Goal: Task Accomplishment & Management: Complete application form

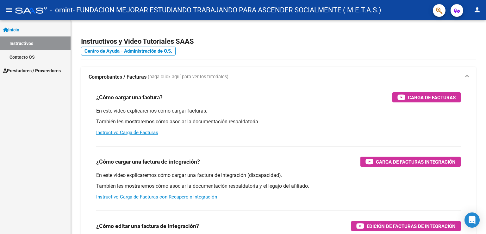
click at [23, 30] on link "Inicio" at bounding box center [35, 30] width 71 height 14
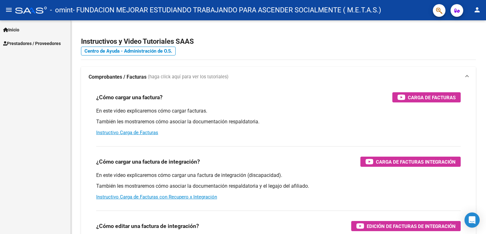
click at [32, 46] on span "Prestadores / Proveedores" at bounding box center [32, 43] width 58 height 7
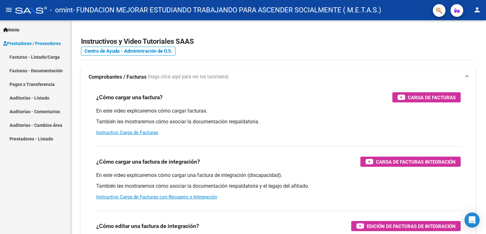
click at [31, 57] on link "Facturas - Listado/Carga" at bounding box center [35, 57] width 71 height 14
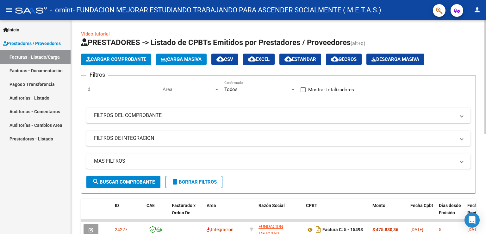
click at [106, 59] on span "Cargar Comprobante" at bounding box center [116, 59] width 60 height 6
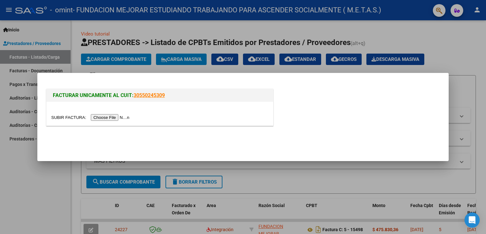
click at [106, 117] on input "file" at bounding box center [91, 117] width 80 height 7
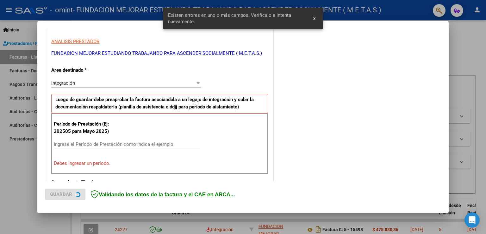
scroll to position [149, 0]
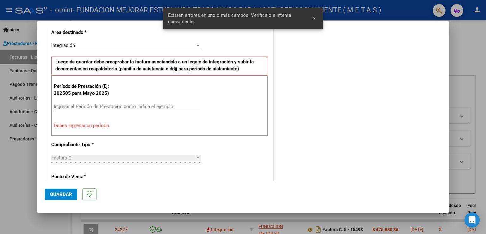
click at [109, 105] on input "Ingrese el Período de Prestación como indica el ejemplo" at bounding box center [127, 107] width 146 height 6
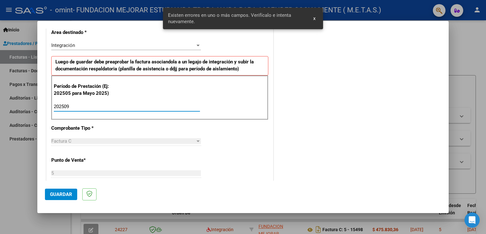
type input "202509"
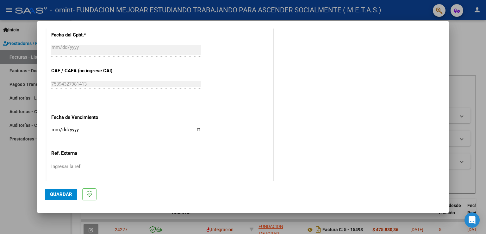
scroll to position [371, 0]
click at [195, 128] on input "Ingresar la fecha" at bounding box center [126, 132] width 150 height 10
type input "[DATE]"
click at [57, 195] on span "Guardar" at bounding box center [61, 194] width 22 height 6
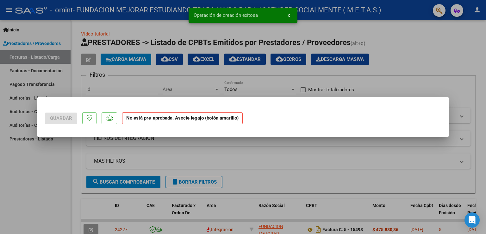
scroll to position [0, 0]
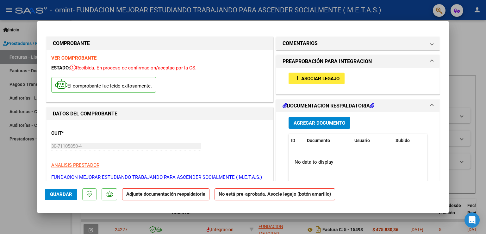
click at [314, 79] on span "Asociar Legajo" at bounding box center [320, 79] width 38 height 6
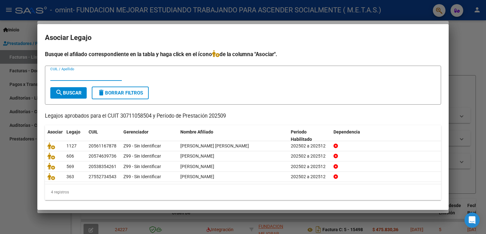
paste input "48242909"
type input "48242909"
click at [80, 95] on span "search Buscar" at bounding box center [68, 93] width 26 height 6
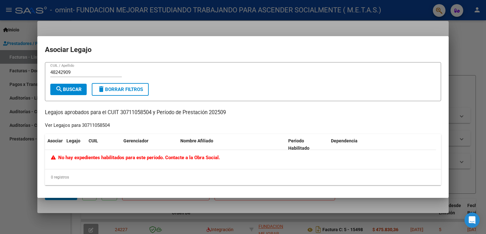
click at [72, 71] on input "48242909" at bounding box center [86, 72] width 72 height 6
click at [69, 90] on span "search Buscar" at bounding box center [68, 89] width 26 height 6
drag, startPoint x: 72, startPoint y: 72, endPoint x: 29, endPoint y: 72, distance: 42.7
click at [29, 72] on div "COMPROBANTE VER COMPROBANTE ESTADO: Recibida. En proceso de confirmacion/acepta…" at bounding box center [243, 117] width 486 height 234
click at [11, 158] on div at bounding box center [243, 117] width 486 height 234
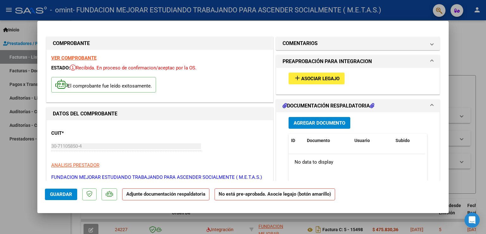
click at [321, 79] on span "Asociar Legajo" at bounding box center [320, 79] width 38 height 6
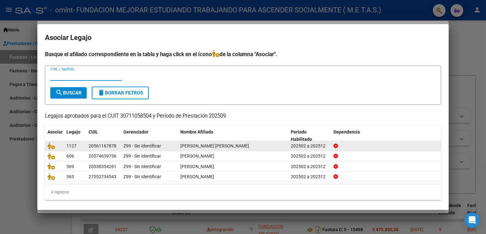
scroll to position [3, 0]
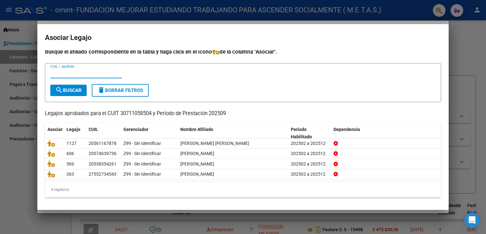
click at [21, 155] on div at bounding box center [243, 117] width 486 height 234
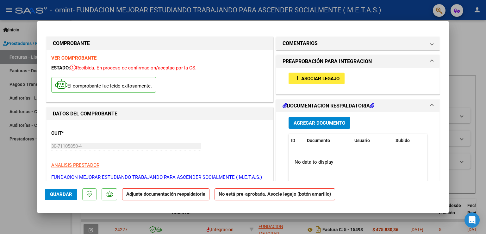
click at [305, 79] on span "Asociar Legajo" at bounding box center [320, 79] width 38 height 6
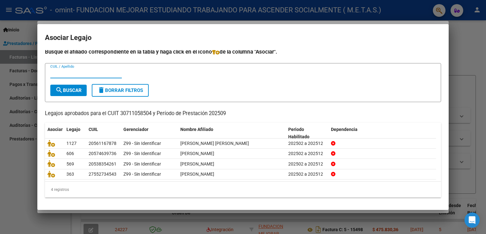
click at [5, 169] on div at bounding box center [243, 117] width 486 height 234
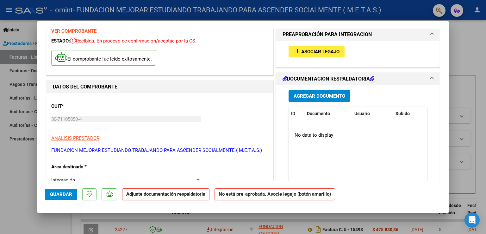
scroll to position [21, 0]
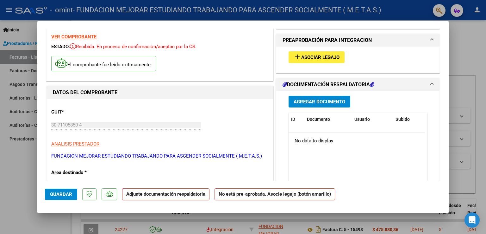
click at [304, 103] on span "Agregar Documento" at bounding box center [320, 102] width 52 height 6
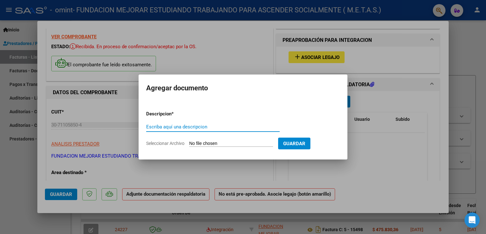
click at [91, 36] on div at bounding box center [243, 117] width 486 height 234
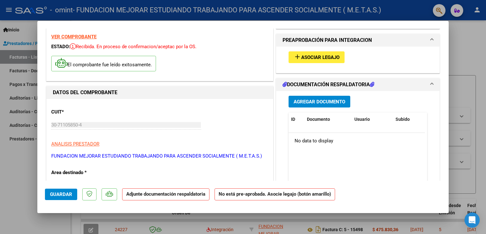
click at [85, 37] on strong "VER COMPROBANTE" at bounding box center [73, 37] width 45 height 6
click at [322, 100] on span "Agregar Documento" at bounding box center [320, 102] width 52 height 6
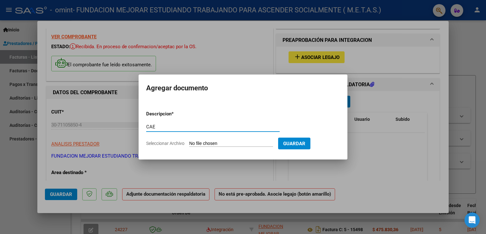
type input "CAE"
click at [213, 141] on input "Seleccionar Archivo" at bounding box center [231, 144] width 84 height 6
type input "C:\fakepath\CAE FC 15516.pdf"
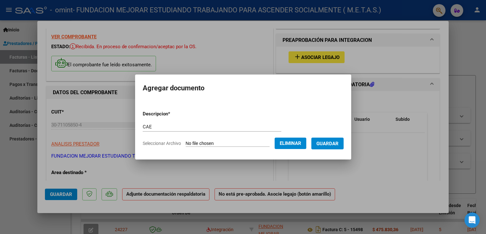
click at [329, 145] on span "Guardar" at bounding box center [328, 144] width 22 height 6
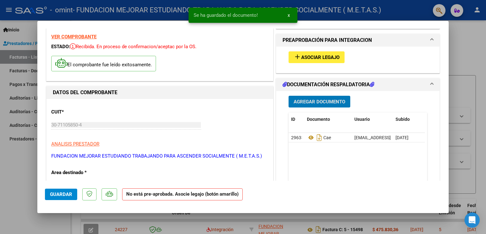
click at [311, 105] on button "Agregar Documento" at bounding box center [320, 102] width 62 height 12
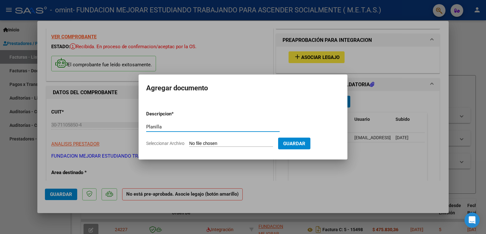
type input "Planilla"
click at [201, 147] on form "Descripcion * Planilla Escriba aquí una descripcion Seleccionar Archivo Guardar" at bounding box center [243, 128] width 194 height 46
click at [206, 144] on input "Seleccionar Archivo" at bounding box center [231, 144] width 84 height 6
type input "C:\fakepath\[PERSON_NAME] Casbas [PERSON_NAME] Septiembre.pdf"
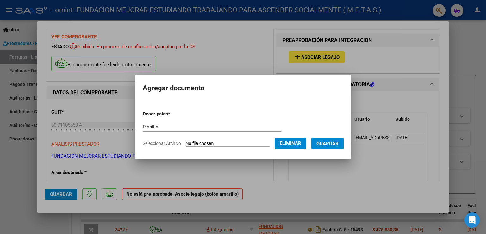
click at [329, 145] on span "Guardar" at bounding box center [328, 144] width 22 height 6
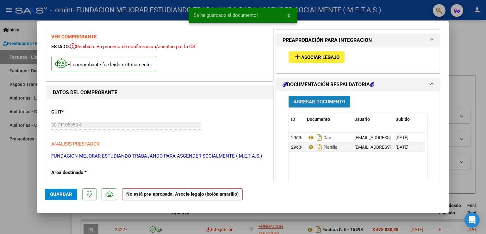
click at [318, 103] on span "Agregar Documento" at bounding box center [320, 102] width 52 height 6
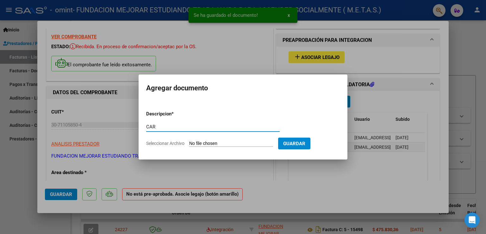
type input "CAR"
click at [203, 144] on input "Seleccionar Archivo" at bounding box center [231, 144] width 84 height 6
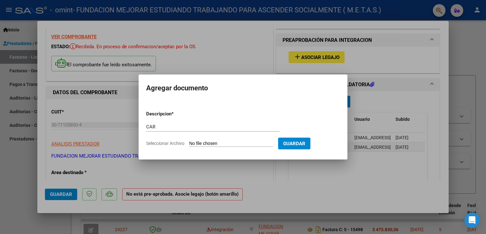
type input "C:\fakepath\[PERSON_NAME] [PERSON_NAME] - Car Septiembre.pdf"
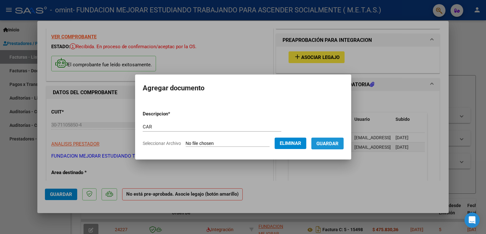
click at [338, 145] on span "Guardar" at bounding box center [328, 144] width 22 height 6
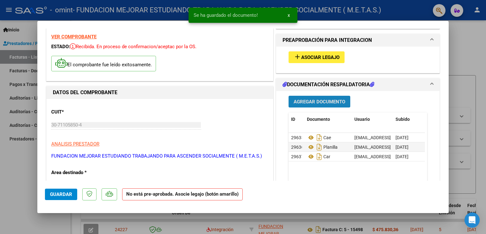
click at [323, 100] on span "Agregar Documento" at bounding box center [320, 102] width 52 height 6
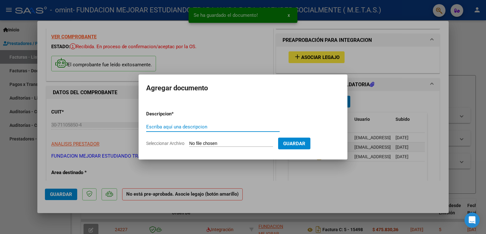
click at [214, 128] on input "Escriba aquí una descripcion" at bounding box center [213, 127] width 134 height 6
type input "ARCA"
click at [194, 143] on input "Seleccionar Archivo" at bounding box center [231, 144] width 84 height 6
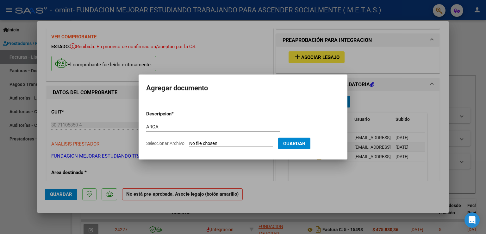
type input "C:\fakepath\AFIP ARCA.pdf"
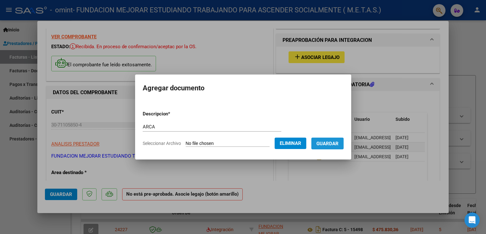
click at [327, 144] on span "Guardar" at bounding box center [328, 144] width 22 height 6
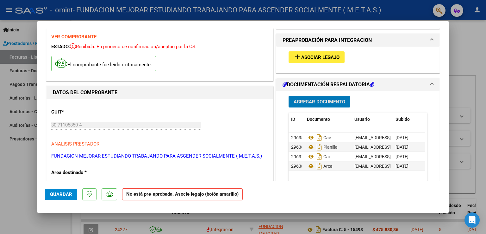
click at [312, 102] on span "Agregar Documento" at bounding box center [320, 102] width 52 height 6
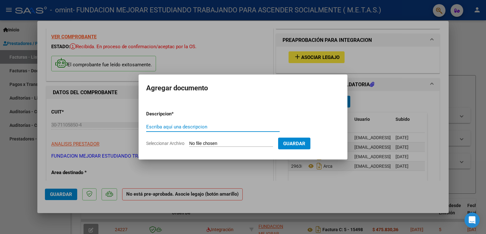
click at [289, 191] on div at bounding box center [243, 117] width 486 height 234
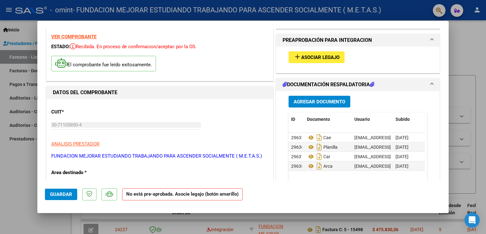
click at [62, 194] on span "Guardar" at bounding box center [61, 194] width 22 height 6
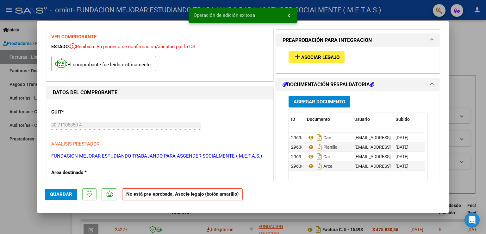
click at [26, 193] on div at bounding box center [243, 117] width 486 height 234
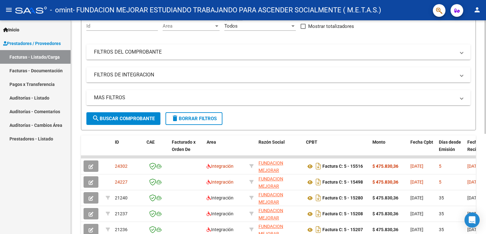
scroll to position [0, 0]
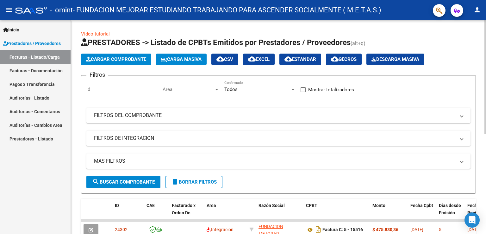
click at [119, 61] on span "Cargar Comprobante" at bounding box center [116, 59] width 60 height 6
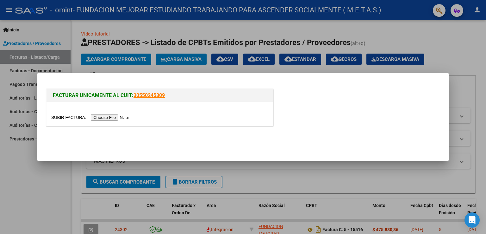
click at [127, 118] on input "file" at bounding box center [91, 117] width 80 height 7
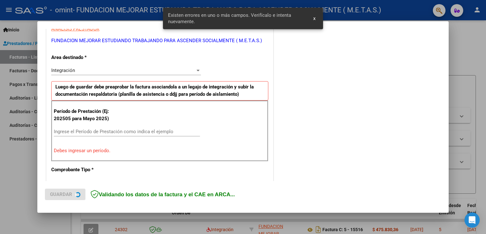
scroll to position [106, 0]
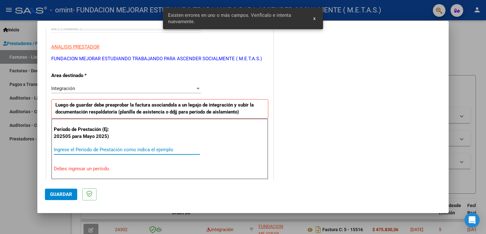
click at [82, 149] on input "Ingrese el Período de Prestación como indica el ejemplo" at bounding box center [127, 150] width 146 height 6
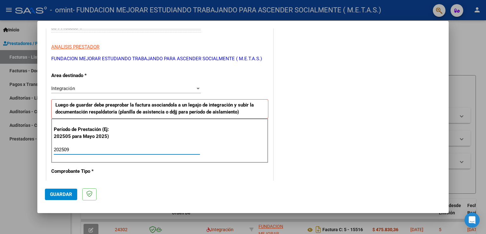
type input "202509"
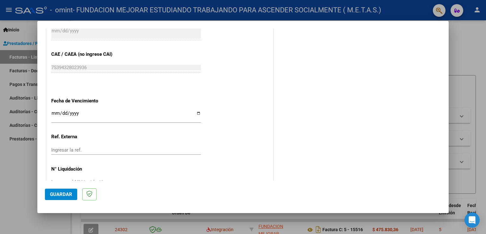
scroll to position [391, 0]
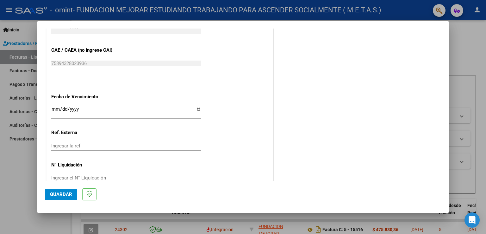
click at [196, 105] on div "Ingresar la fecha" at bounding box center [126, 112] width 150 height 14
click at [198, 109] on input "Ingresar la fecha" at bounding box center [126, 111] width 150 height 10
type input "[DATE]"
click at [65, 193] on span "Guardar" at bounding box center [61, 194] width 22 height 6
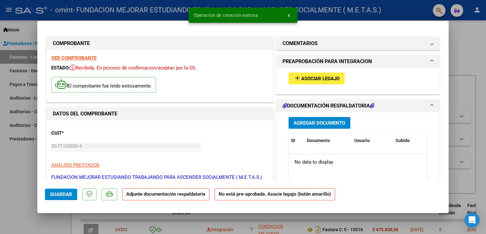
click at [73, 55] on strong "VER COMPROBANTE" at bounding box center [73, 58] width 45 height 6
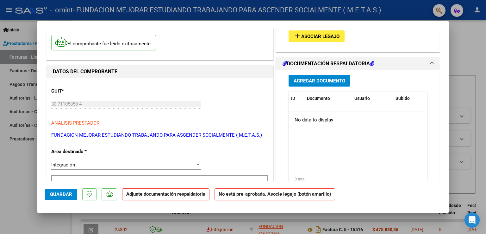
scroll to position [32, 0]
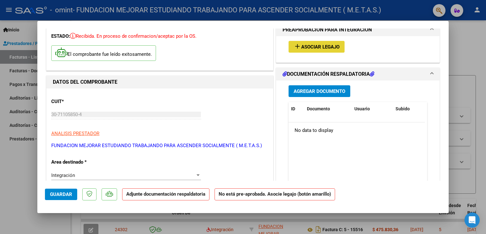
click at [307, 47] on span "Asociar Legajo" at bounding box center [320, 47] width 38 height 6
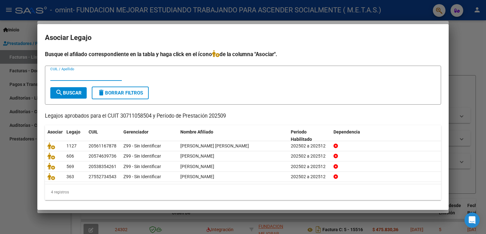
paste input "56116787"
type input "56116787"
click at [76, 94] on span "search Buscar" at bounding box center [68, 93] width 26 height 6
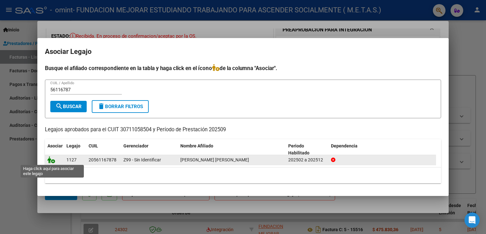
click at [53, 159] on icon at bounding box center [51, 159] width 8 height 7
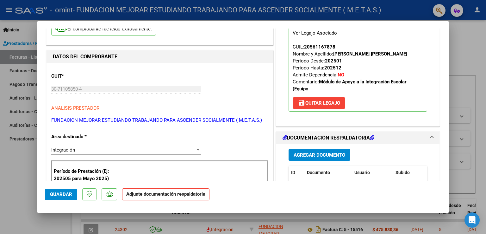
scroll to position [95, 0]
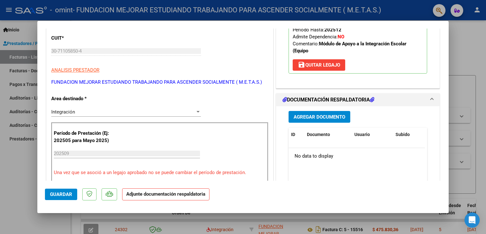
click at [326, 110] on div "Agregar Documento ID Documento Usuario Subido Acción No data to display 0 total…" at bounding box center [358, 169] width 148 height 126
click at [322, 114] on span "Agregar Documento" at bounding box center [320, 117] width 52 height 6
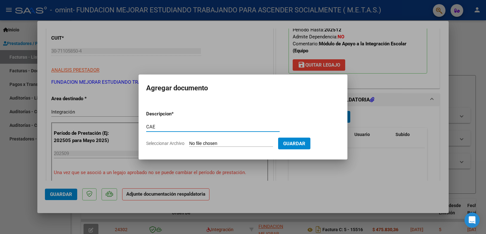
type input "CAE"
click at [204, 142] on input "Seleccionar Archivo" at bounding box center [231, 144] width 84 height 6
type input "C:\fakepath\CAE FC 15517.pdf"
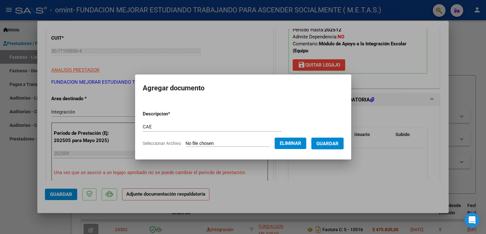
click at [328, 146] on span "Guardar" at bounding box center [328, 144] width 22 height 6
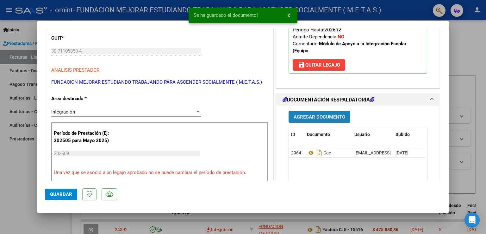
click at [325, 116] on span "Agregar Documento" at bounding box center [320, 117] width 52 height 6
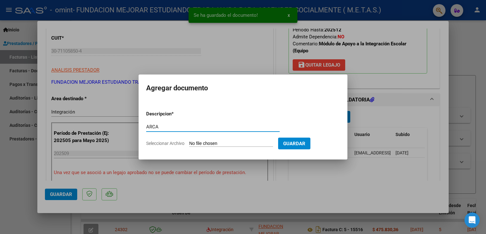
type input "ARCA"
click at [237, 146] on input "Seleccionar Archivo" at bounding box center [231, 144] width 84 height 6
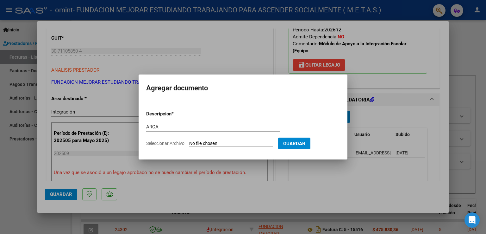
type input "C:\fakepath\AFIP ARCA.pdf"
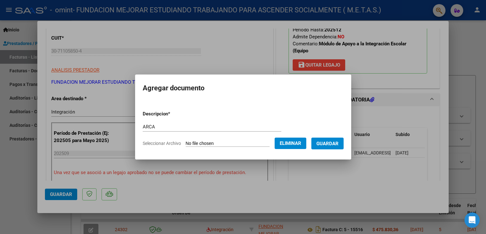
click at [330, 142] on span "Guardar" at bounding box center [328, 144] width 22 height 6
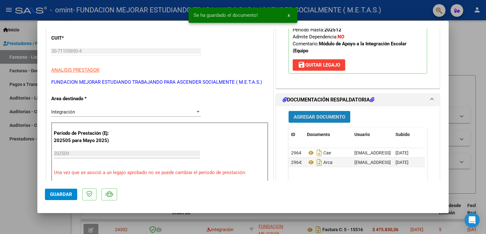
click at [313, 116] on span "Agregar Documento" at bounding box center [320, 117] width 52 height 6
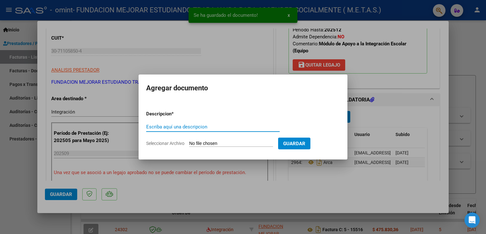
click at [186, 126] on input "Escriba aquí una descripcion" at bounding box center [213, 127] width 134 height 6
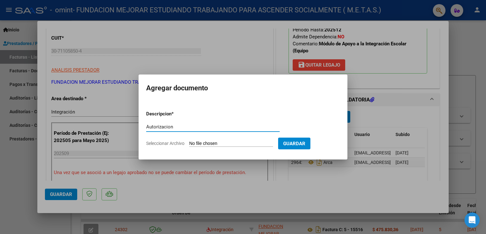
type input "Autorizacion"
click at [195, 143] on input "Seleccionar Archivo" at bounding box center [231, 144] width 84 height 6
type input "C:\fakepath\JUANCRUZRIVERO-PLANILLA SEPT.pdf"
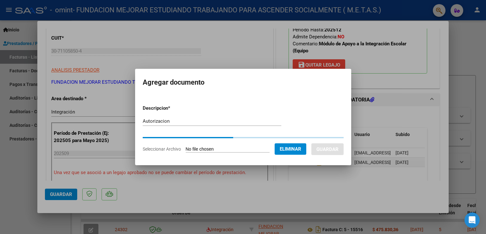
click at [165, 119] on input "Autorizacion" at bounding box center [212, 121] width 139 height 6
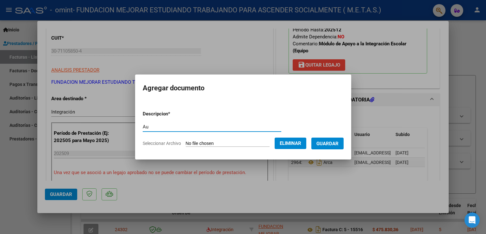
type input "A"
type input "Planilla"
click at [337, 143] on span "Guardar" at bounding box center [328, 144] width 22 height 6
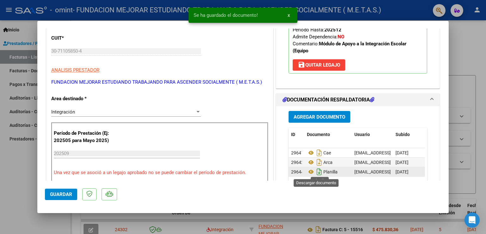
click at [317, 172] on icon "Descargar documento" at bounding box center [319, 172] width 8 height 10
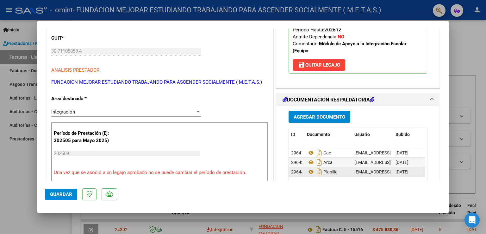
click at [324, 115] on span "Agregar Documento" at bounding box center [320, 117] width 52 height 6
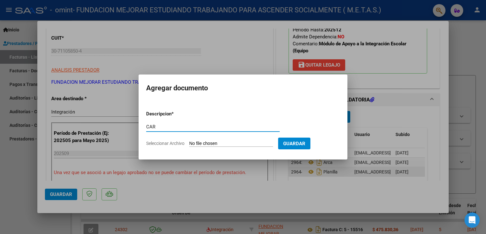
type input "CAR"
click at [211, 143] on input "Seleccionar Archivo" at bounding box center [231, 144] width 84 height 6
type input "C:\fakepath\JUANCRUZRIVERO-CAR SEPTIEMBRE .pdf"
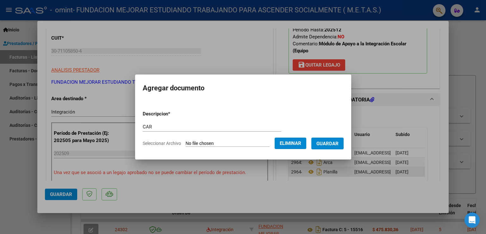
click at [328, 148] on button "Guardar" at bounding box center [328, 143] width 32 height 12
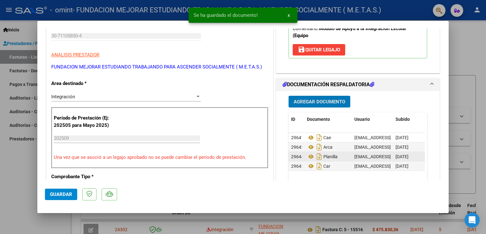
scroll to position [127, 0]
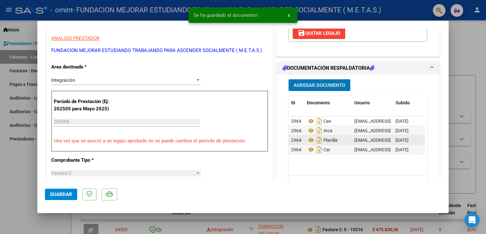
click at [67, 194] on span "Guardar" at bounding box center [61, 194] width 22 height 6
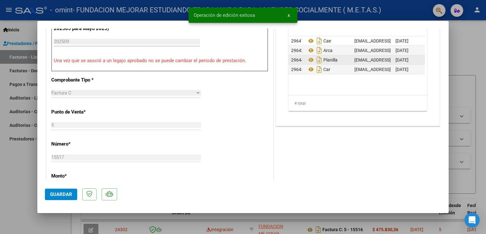
scroll to position [222, 0]
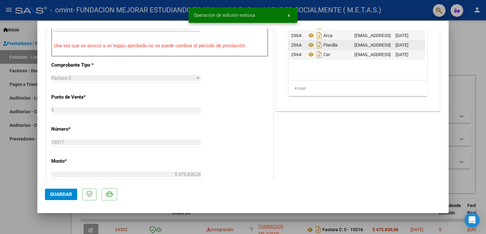
click at [3, 188] on div at bounding box center [243, 117] width 486 height 234
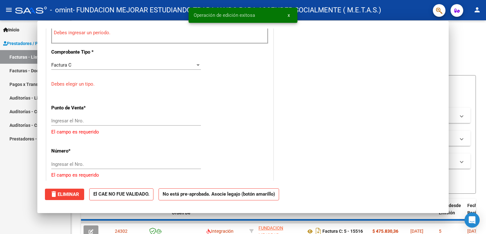
scroll to position [0, 0]
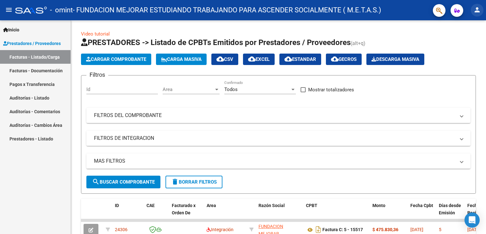
click at [478, 12] on mat-icon "person" at bounding box center [478, 10] width 8 height 8
click at [466, 39] on button "exit_to_app Salir" at bounding box center [464, 41] width 39 height 15
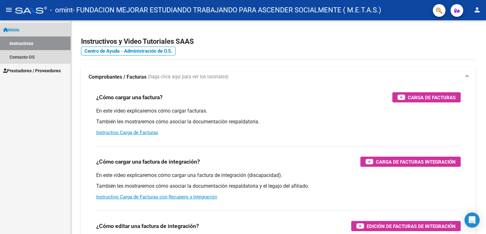
click at [29, 43] on link "Instructivos" at bounding box center [35, 43] width 71 height 14
click at [27, 30] on link "Inicio" at bounding box center [35, 30] width 71 height 14
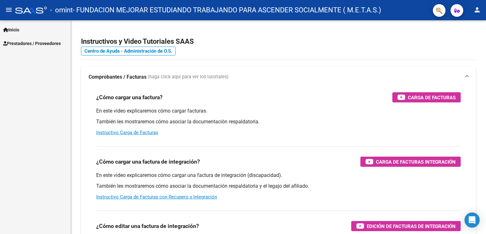
click at [35, 48] on link "Prestadores / Proveedores" at bounding box center [35, 43] width 71 height 14
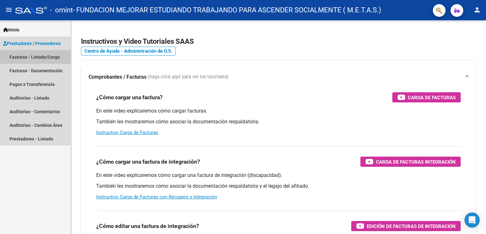
click at [30, 57] on link "Facturas - Listado/Carga" at bounding box center [35, 57] width 71 height 14
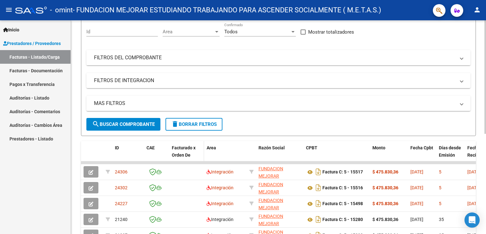
scroll to position [63, 0]
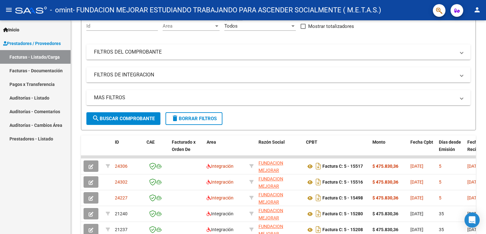
click at [477, 10] on mat-icon "person" at bounding box center [478, 10] width 8 height 8
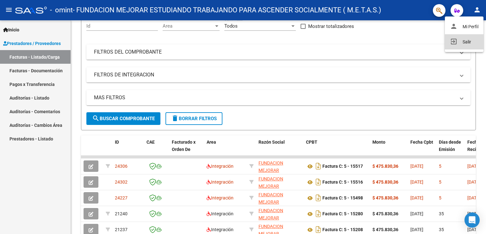
click at [460, 44] on button "exit_to_app Salir" at bounding box center [464, 41] width 39 height 15
